Goal: Task Accomplishment & Management: Complete application form

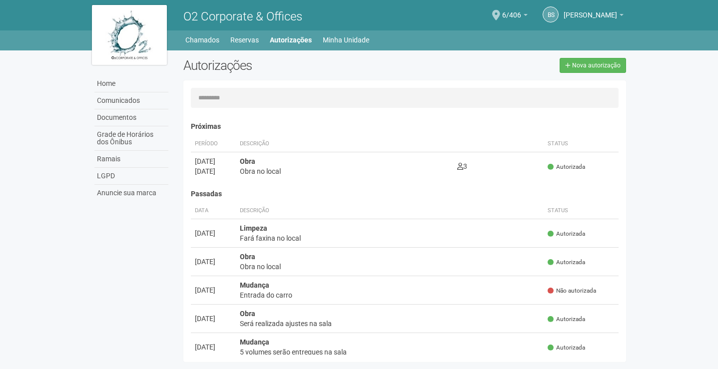
click at [618, 73] on div "Autorizações Nova autorização" at bounding box center [405, 69] width 458 height 22
click at [611, 64] on span "Nova autorização" at bounding box center [596, 65] width 48 height 7
select select "**"
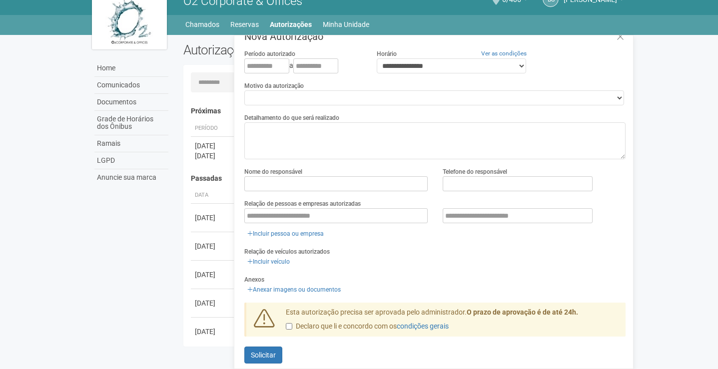
scroll to position [22, 0]
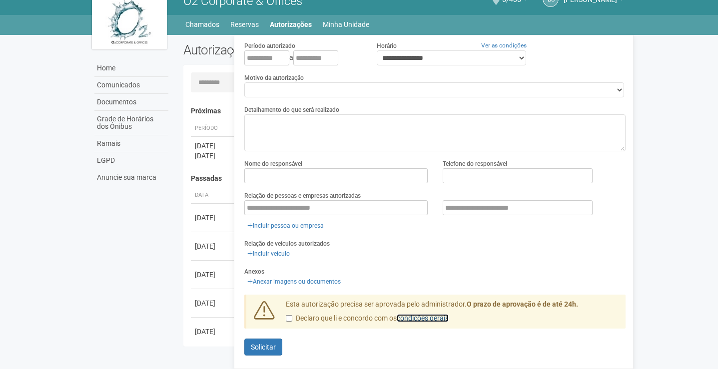
click at [446, 314] on link "condições gerais" at bounding box center [423, 318] width 52 height 8
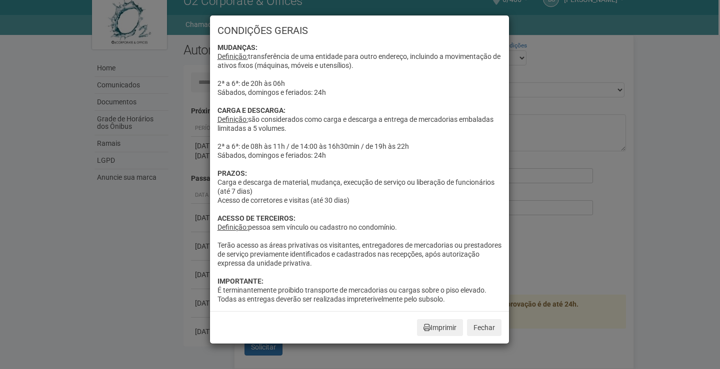
drag, startPoint x: 216, startPoint y: 146, endPoint x: 401, endPoint y: 153, distance: 184.5
click at [401, 153] on div "CONDIÇÕES GERAIS MUDANÇAS: Definição: transferência de uma entidade para outro …" at bounding box center [359, 163] width 299 height 296
copy div "2ª a 6ª: de 08h às 11h / de 14:00 às 16h30min / de 19h às 22h Sábados, domingos…"
click at [141, 174] on div "CONDIÇÕES GERAIS MUDANÇAS: Definição: transferência de uma entidade para outro …" at bounding box center [360, 184] width 720 height 369
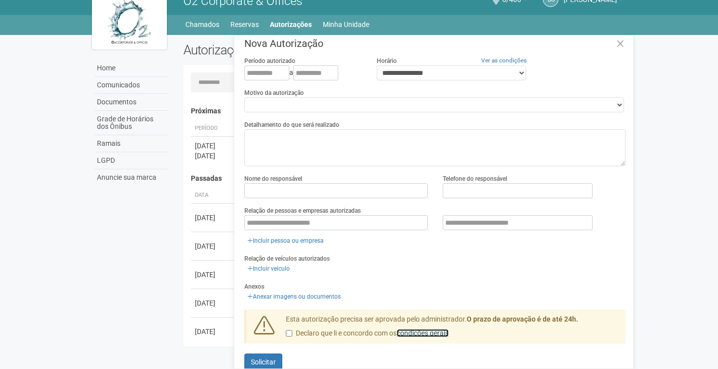
scroll to position [0, 0]
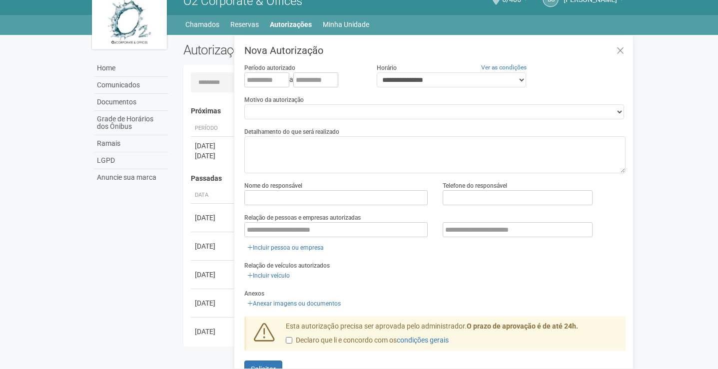
click at [202, 66] on div "Carregando... Nenhuma autorização foi solicitada Próximas Período Descrição Sta…" at bounding box center [404, 206] width 443 height 282
click at [119, 66] on link "Home" at bounding box center [131, 68] width 74 height 17
